Goal: Task Accomplishment & Management: Complete application form

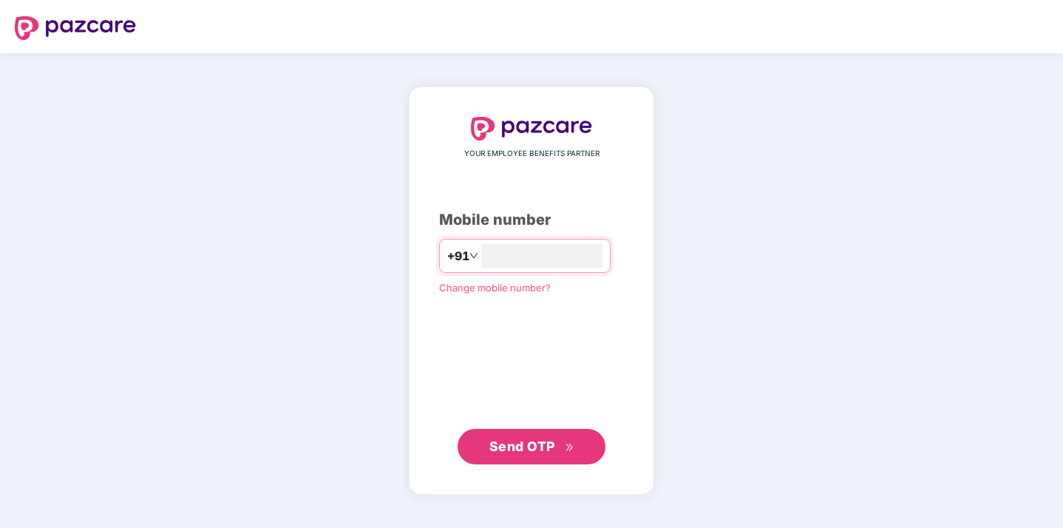
type input "**********"
click at [540, 455] on span "Send OTP" at bounding box center [531, 446] width 85 height 21
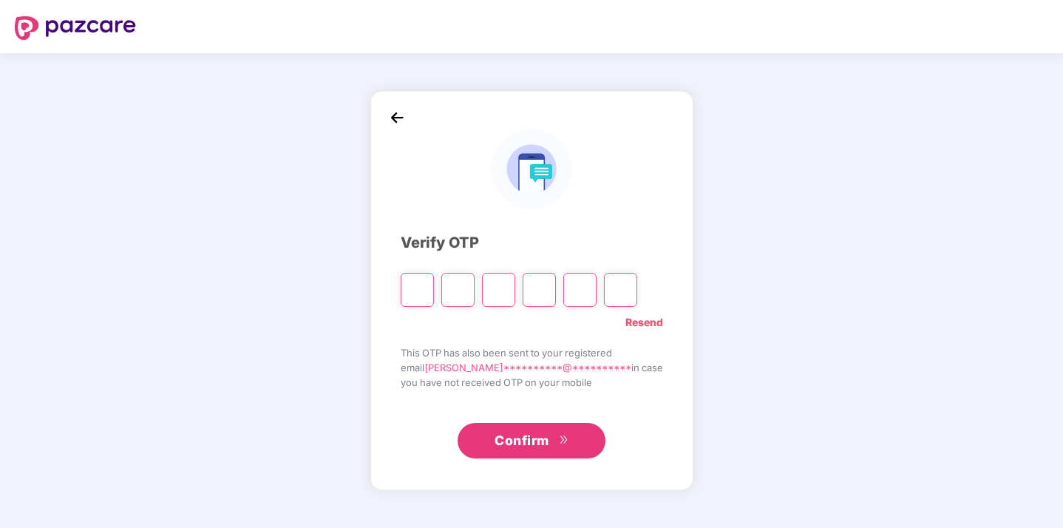
type input "*"
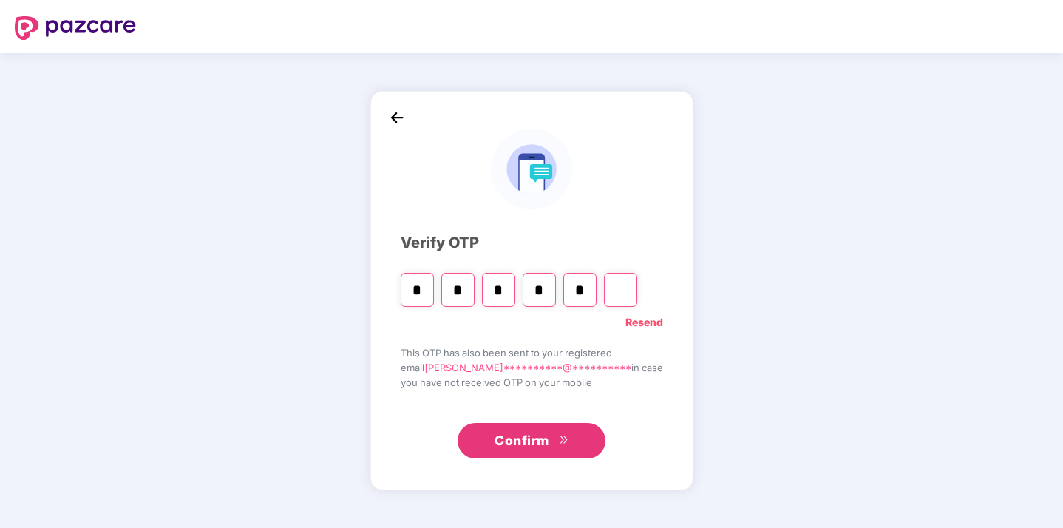
type input "*"
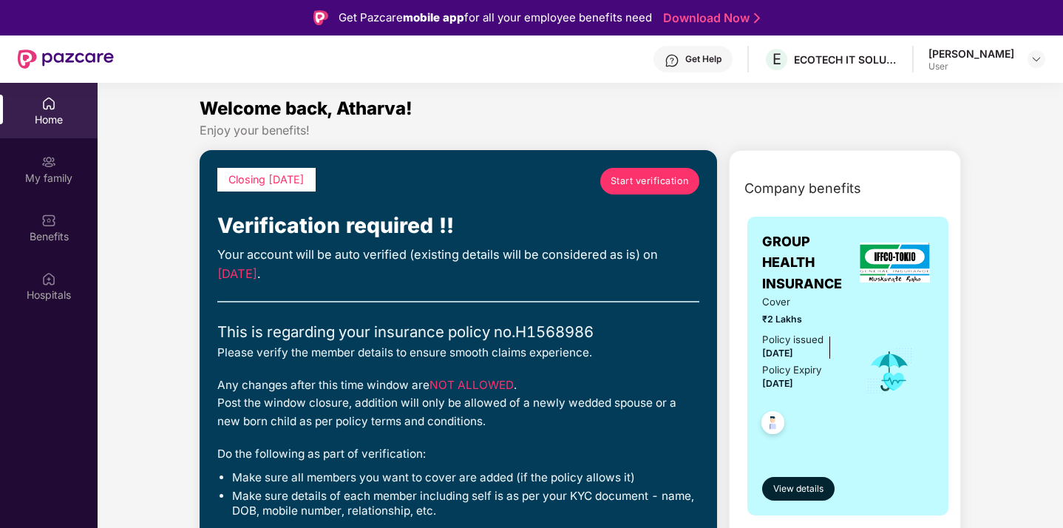
click at [676, 187] on span "Start verification" at bounding box center [649, 181] width 78 height 15
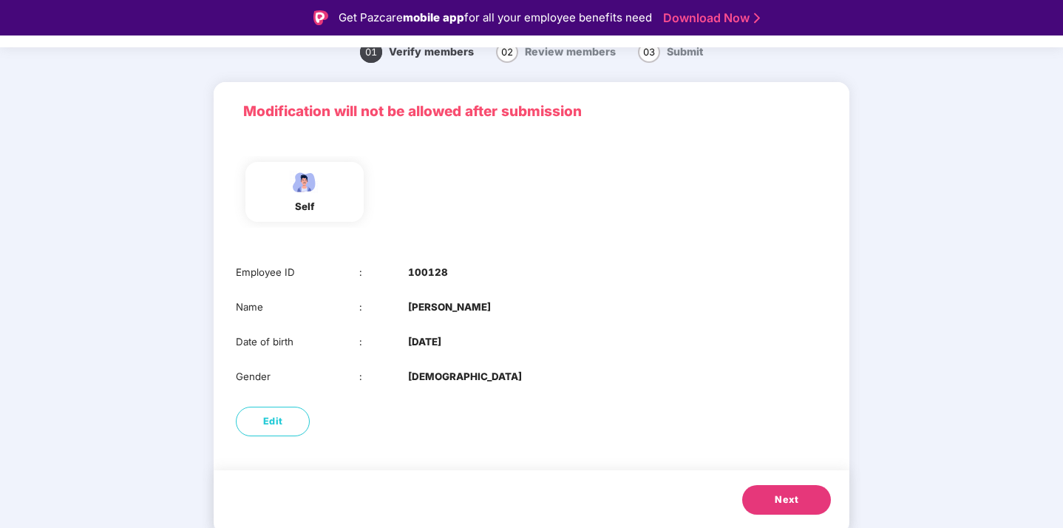
scroll to position [35, 0]
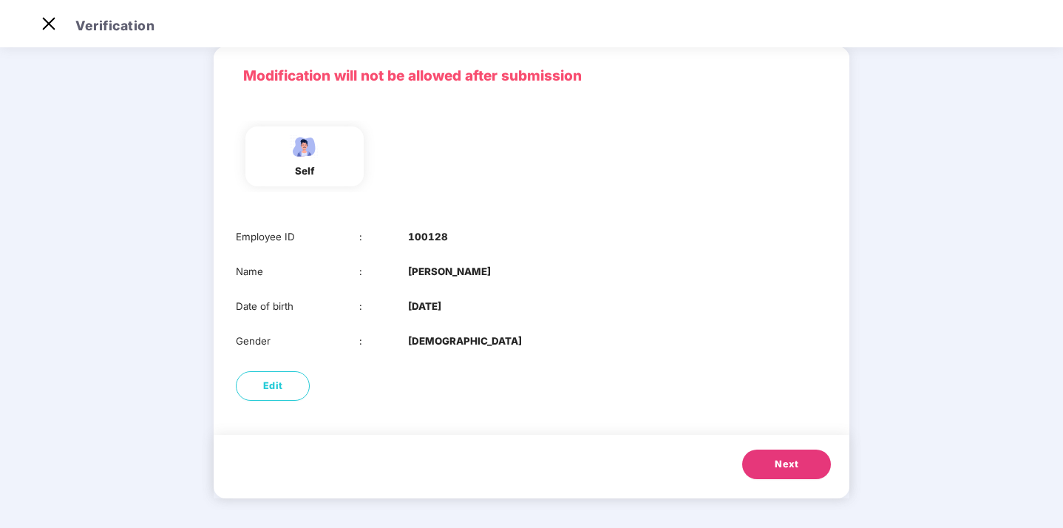
click at [803, 458] on button "Next" at bounding box center [786, 464] width 89 height 30
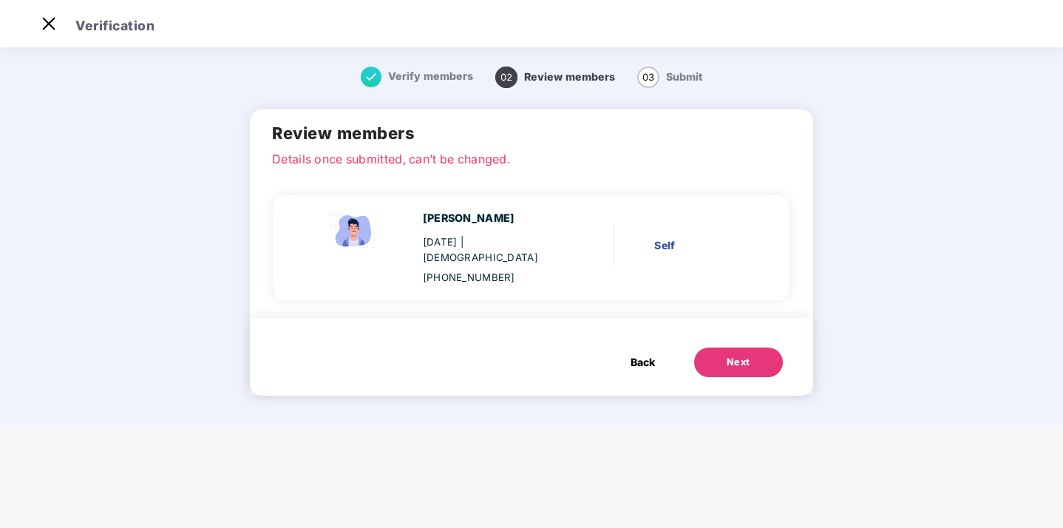
scroll to position [0, 0]
click at [727, 355] on div "Next" at bounding box center [739, 362] width 24 height 15
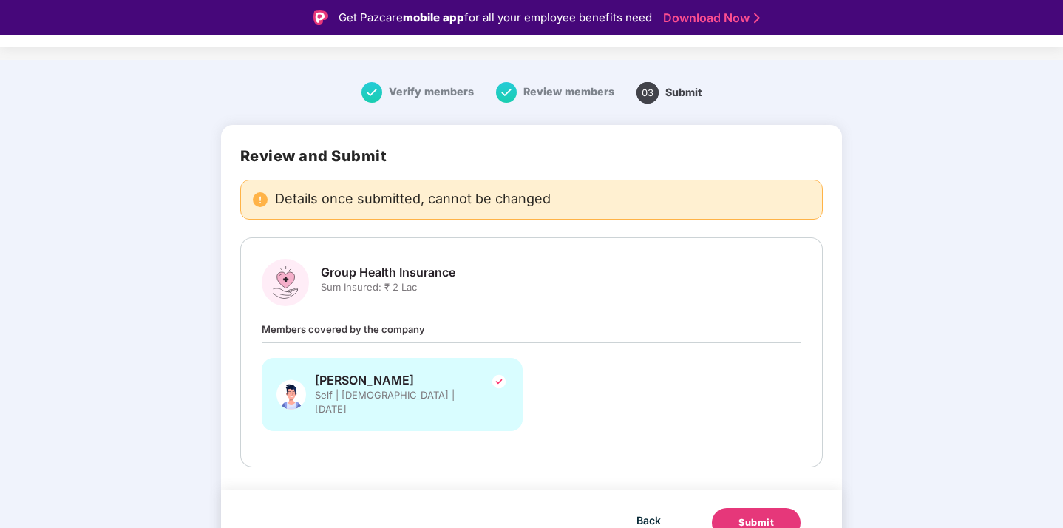
scroll to position [27, 0]
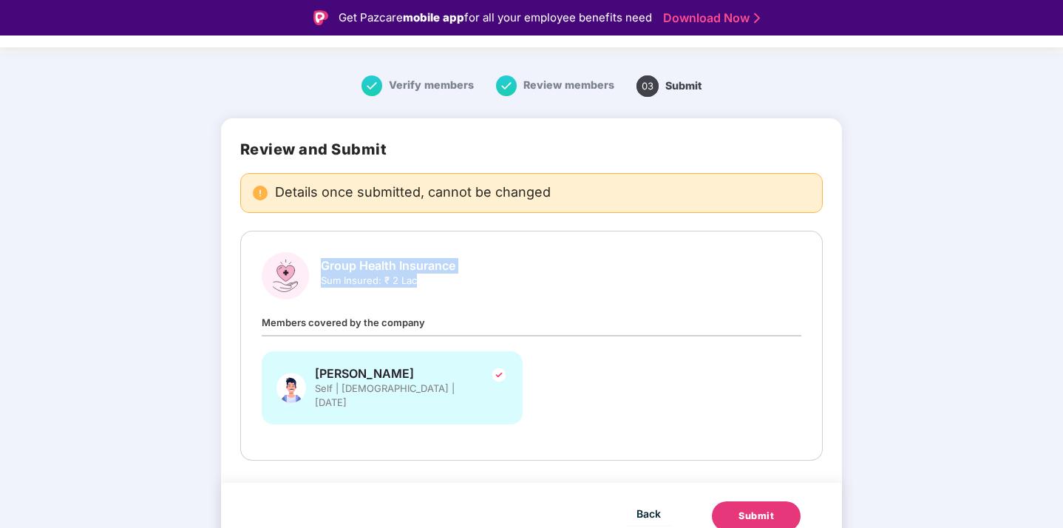
drag, startPoint x: 321, startPoint y: 259, endPoint x: 440, endPoint y: 273, distance: 119.0
click at [440, 273] on div "Group Health Insurance Sum Insured: ₹ 2 Lac" at bounding box center [388, 278] width 135 height 41
copy div "Group Health Insurance Sum Insured: ₹ 2 Lac"
click at [645, 360] on div "Atharva Whaval Self | Male | 06 Sept 2001" at bounding box center [532, 395] width 558 height 88
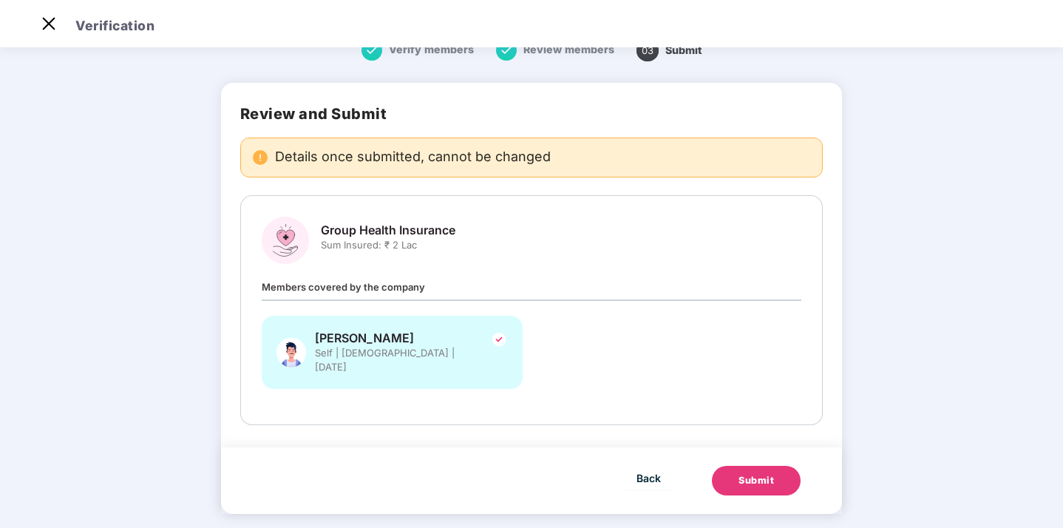
click at [744, 473] on div "Submit" at bounding box center [755, 480] width 35 height 15
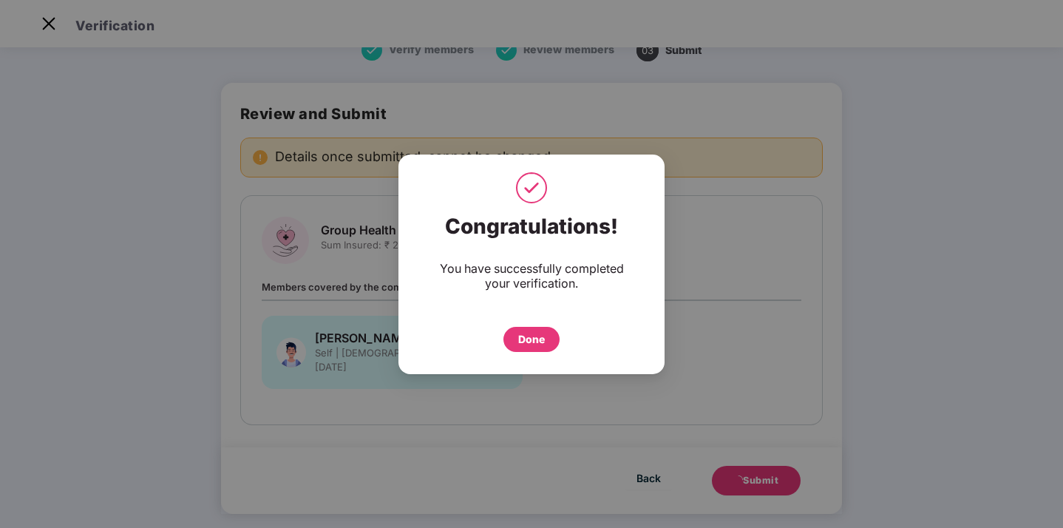
click at [523, 346] on div "Done" at bounding box center [531, 339] width 27 height 16
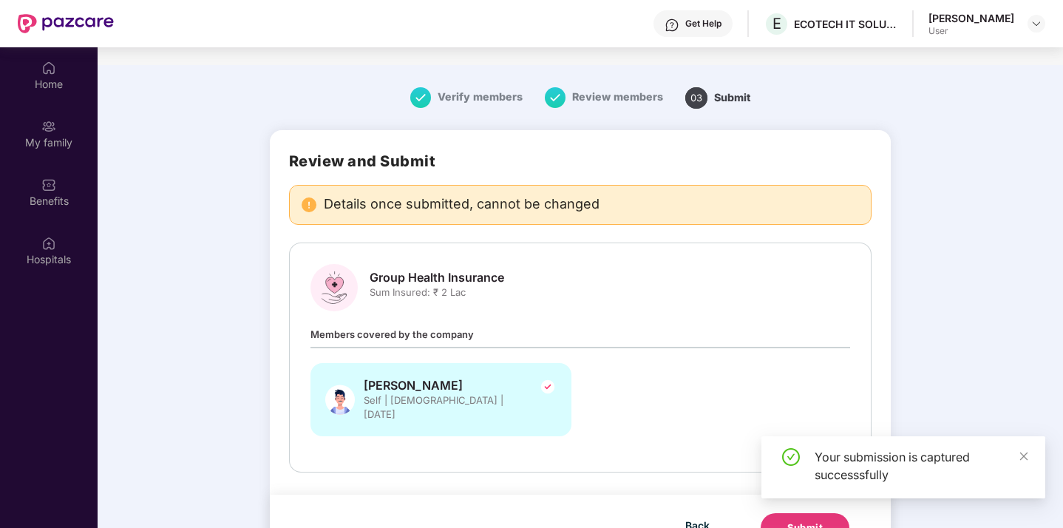
scroll to position [83, 0]
